Goal: Feedback & Contribution: Submit feedback/report problem

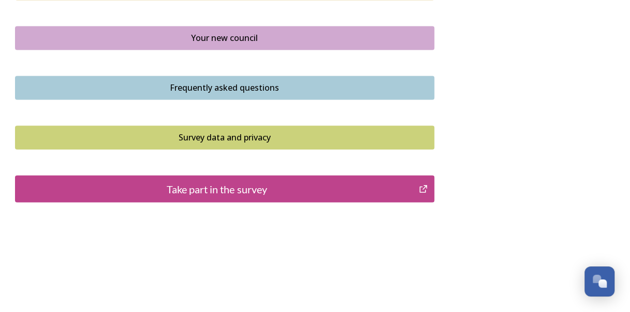
scroll to position [800, 0]
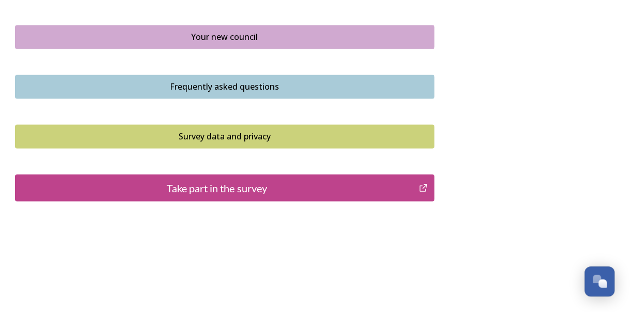
click at [268, 188] on div "Take part in the survey" at bounding box center [217, 188] width 393 height 16
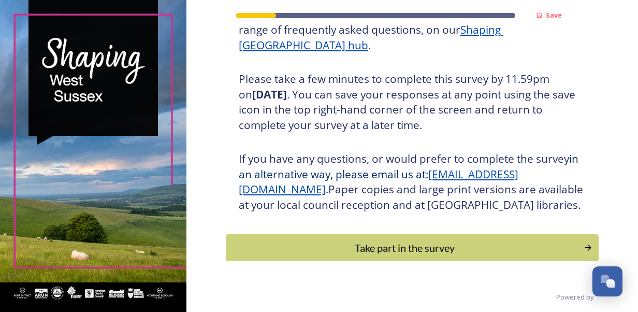
scroll to position [185, 0]
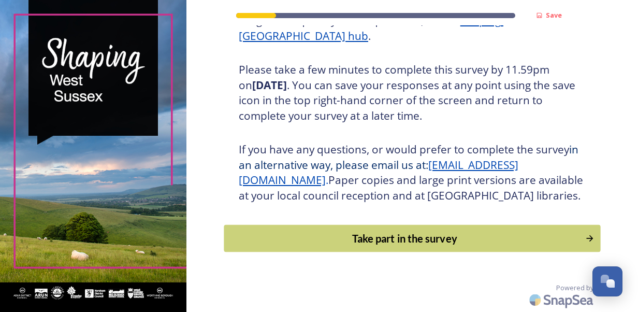
click at [573, 241] on div "Take part in the survey" at bounding box center [404, 238] width 350 height 16
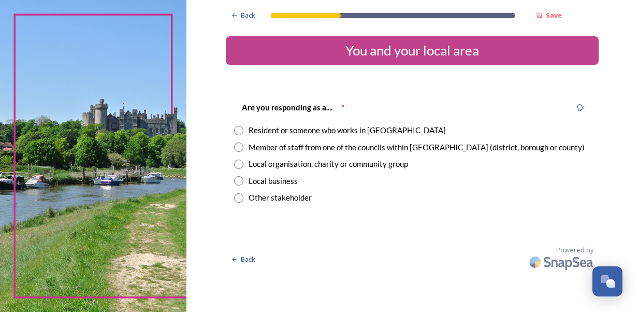
click at [237, 131] on input "radio" at bounding box center [238, 130] width 9 height 9
radio input "true"
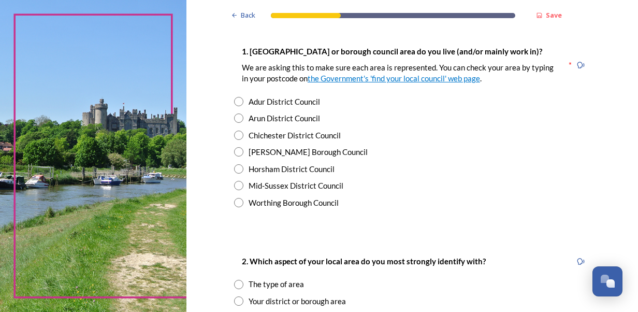
scroll to position [207, 0]
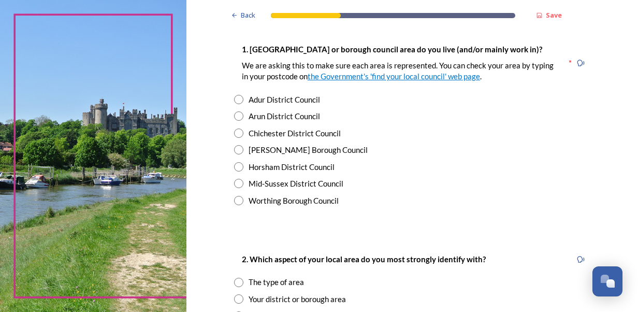
click at [234, 152] on input "radio" at bounding box center [238, 149] width 9 height 9
radio input "true"
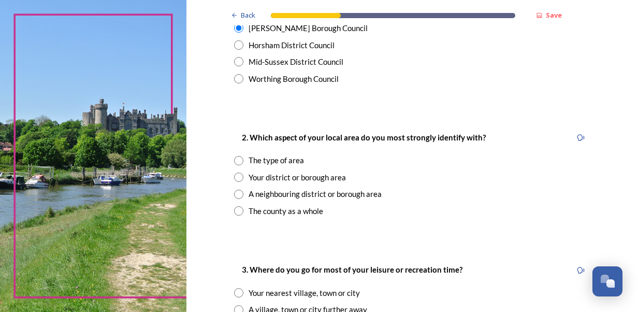
scroll to position [352, 0]
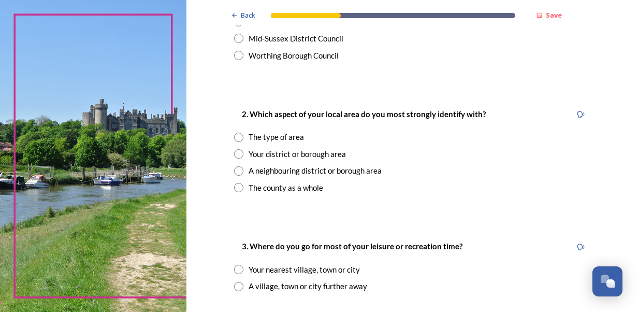
click at [234, 138] on input "radio" at bounding box center [238, 137] width 9 height 9
radio input "true"
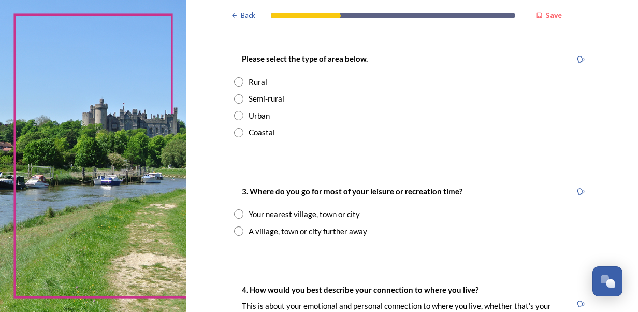
scroll to position [559, 0]
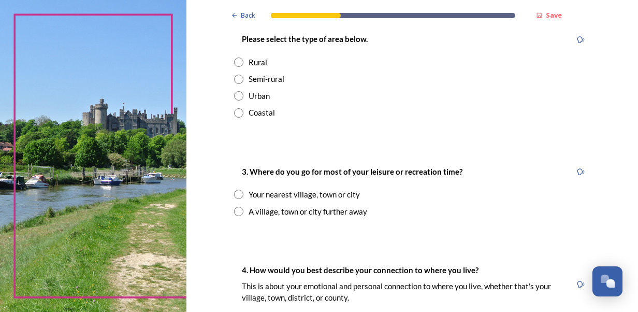
click at [235, 112] on input "radio" at bounding box center [238, 112] width 9 height 9
radio input "true"
click at [234, 94] on input "radio" at bounding box center [238, 95] width 9 height 9
radio input "true"
click at [234, 194] on input "radio" at bounding box center [238, 194] width 9 height 9
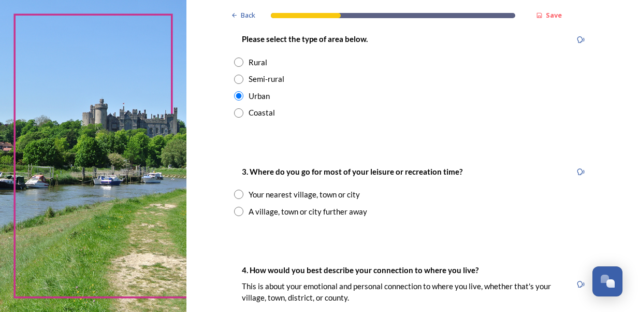
radio input "true"
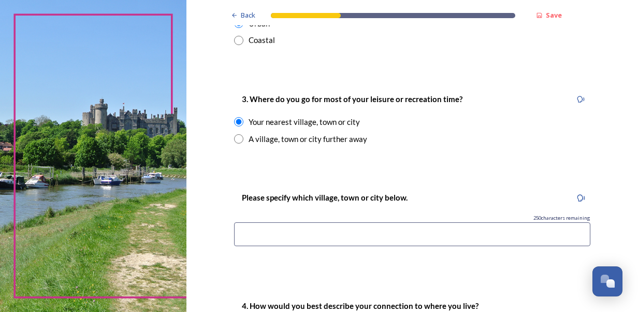
scroll to position [642, 0]
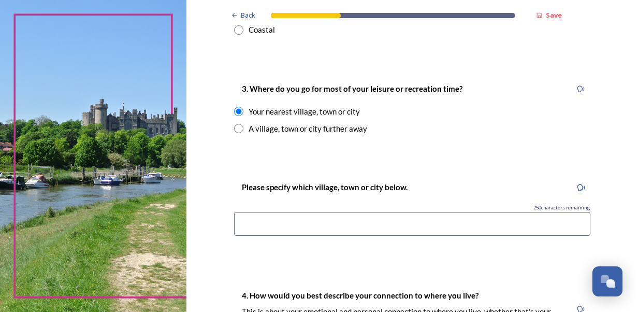
click at [521, 225] on input at bounding box center [412, 224] width 356 height 24
click at [234, 131] on input "radio" at bounding box center [238, 128] width 9 height 9
radio input "false"
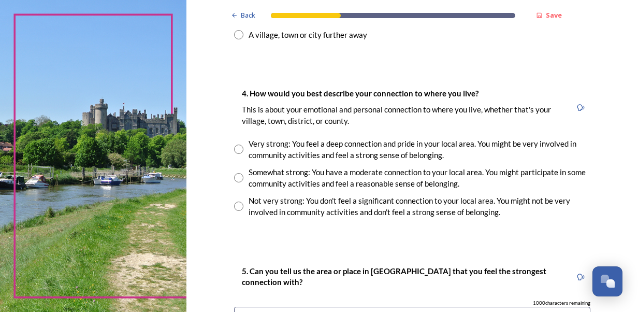
scroll to position [746, 0]
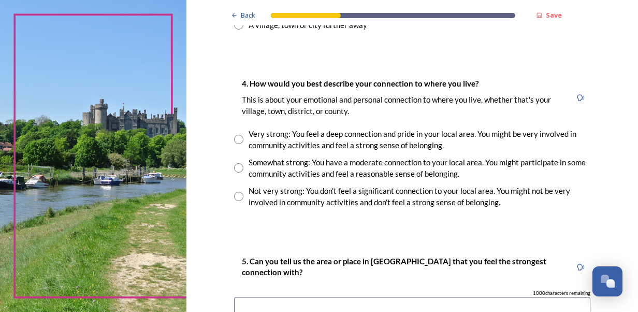
click at [234, 199] on input "radio" at bounding box center [238, 196] width 9 height 9
radio input "true"
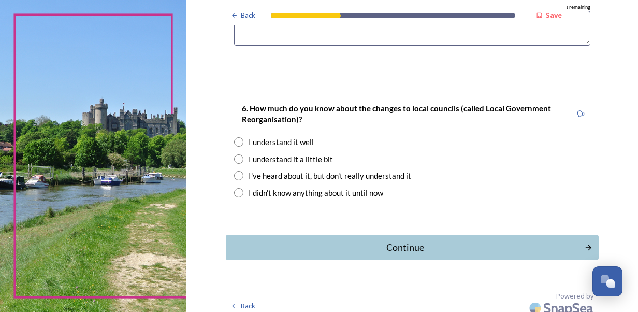
scroll to position [1039, 0]
